Goal: Navigation & Orientation: Find specific page/section

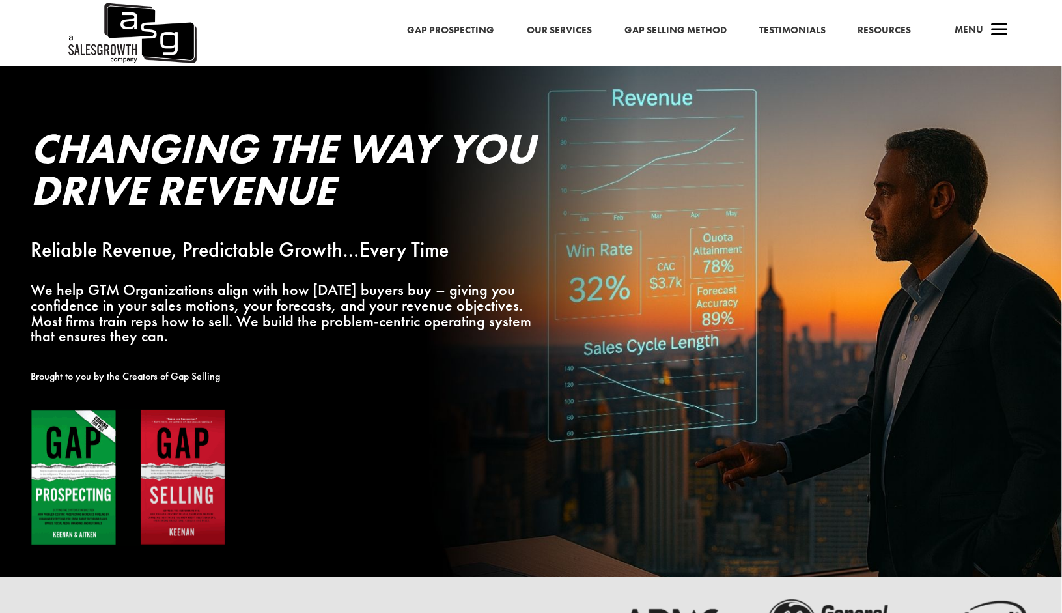
click at [888, 31] on link "Resources" at bounding box center [884, 30] width 53 height 17
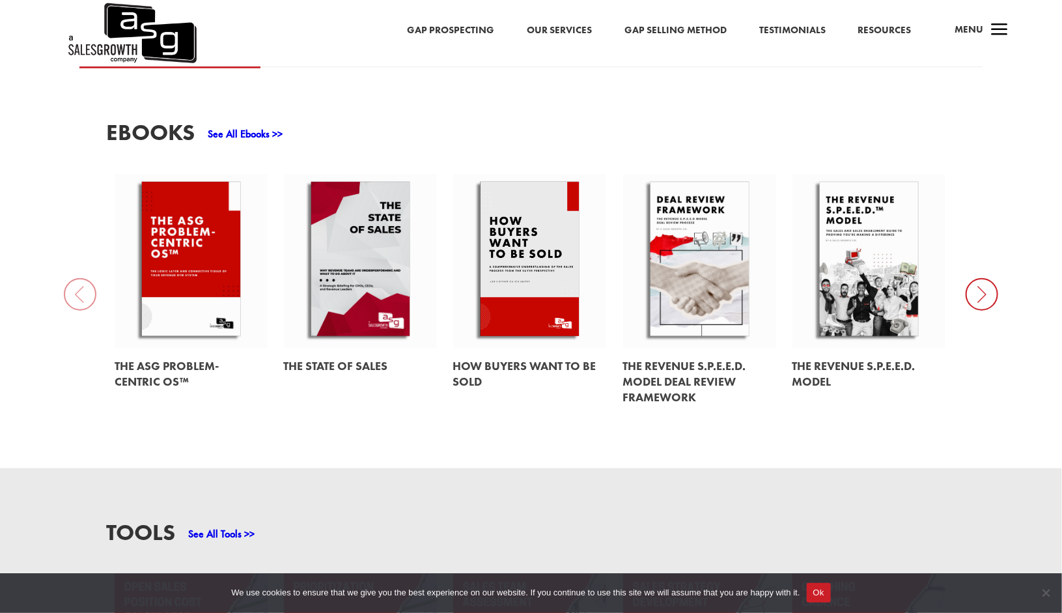
scroll to position [456, 0]
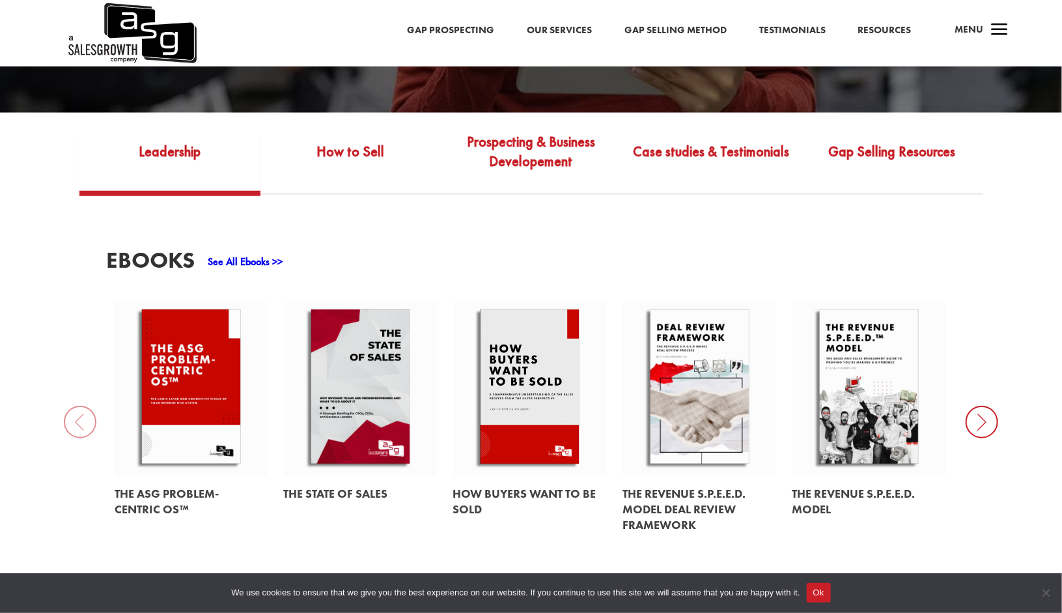
click at [998, 31] on span "a" at bounding box center [1000, 31] width 26 height 26
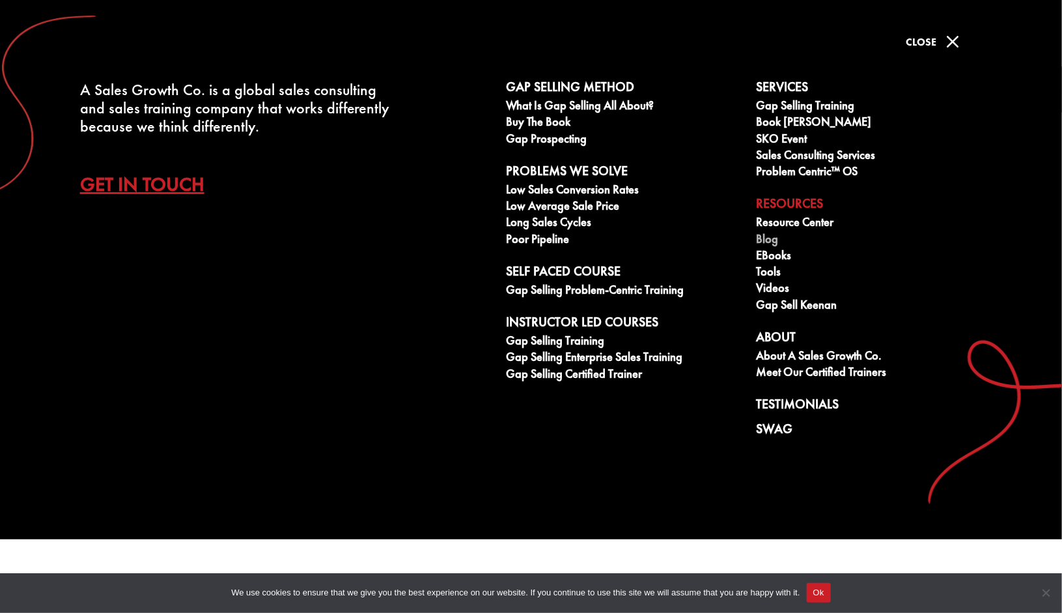
click at [773, 240] on link "Blog" at bounding box center [873, 240] width 235 height 16
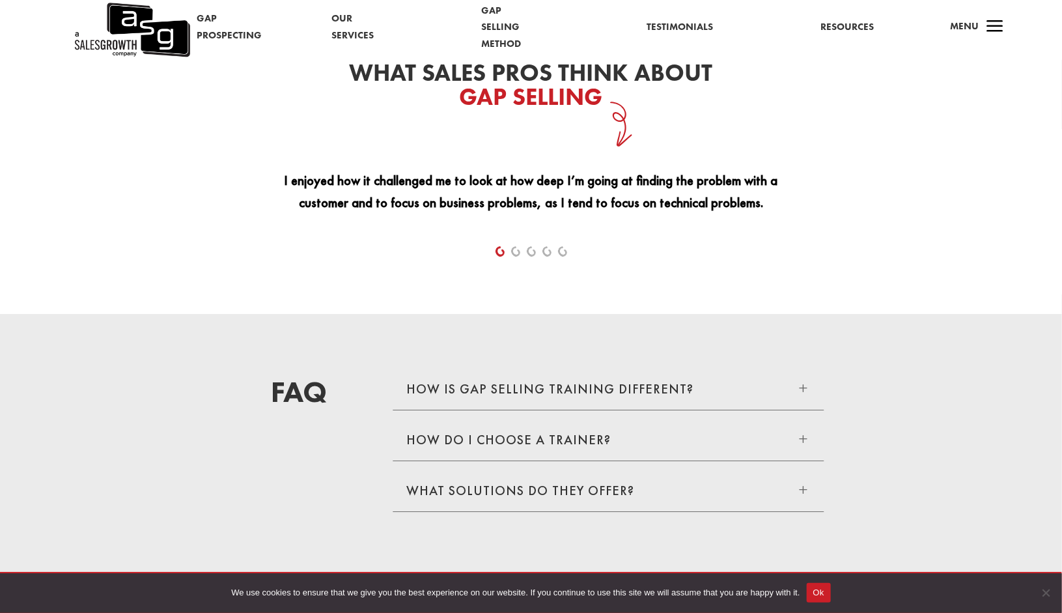
scroll to position [2214, 0]
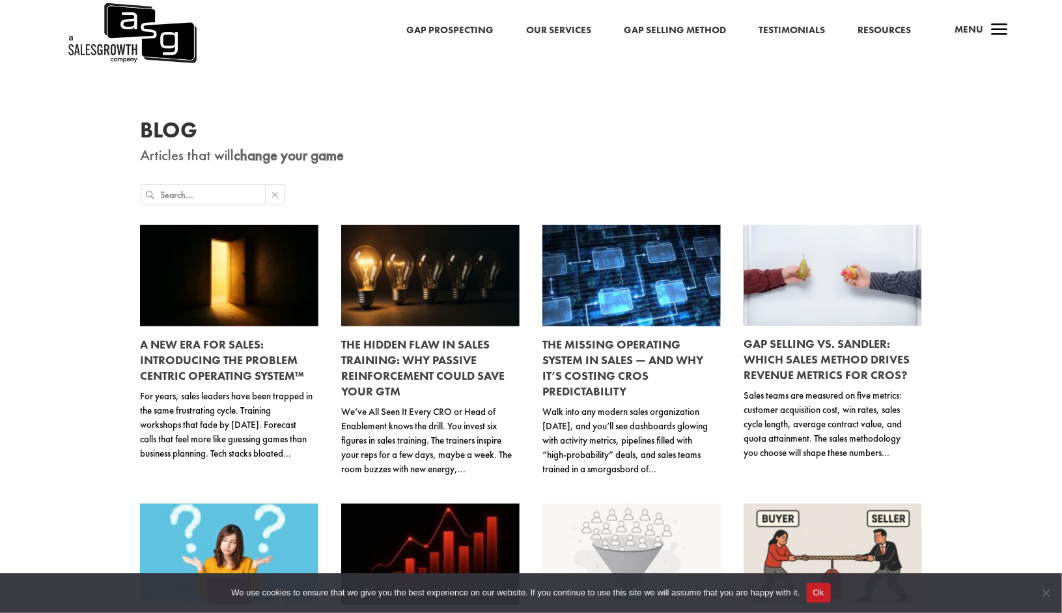
click at [113, 27] on img at bounding box center [131, 33] width 130 height 66
